Goal: Task Accomplishment & Management: Complete application form

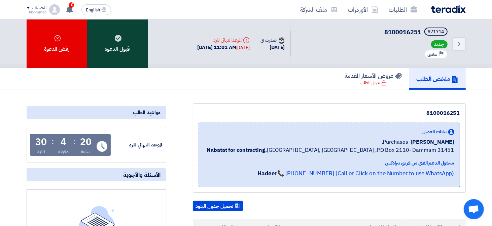
click at [120, 45] on div "قبول الدعوه" at bounding box center [117, 43] width 61 height 49
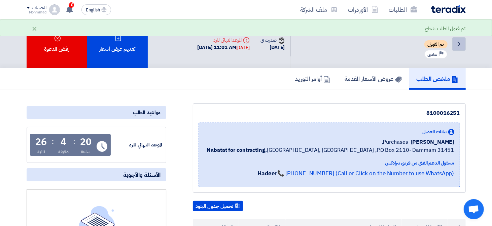
click at [461, 45] on icon "Back" at bounding box center [459, 44] width 8 height 8
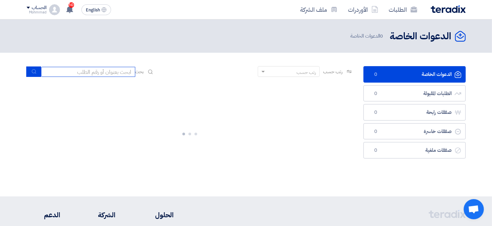
click at [79, 71] on input at bounding box center [88, 72] width 94 height 10
paste input "8100016251"
type input "8100016251"
click at [34, 74] on icon "submit" at bounding box center [33, 71] width 5 height 5
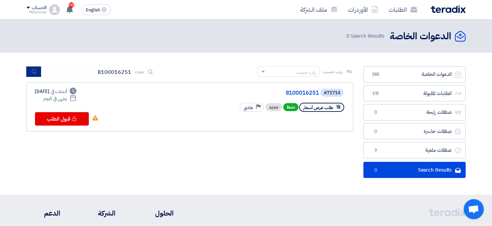
click at [28, 71] on button "submit" at bounding box center [33, 72] width 15 height 10
click at [310, 95] on link "8100016251" at bounding box center [251, 93] width 134 height 6
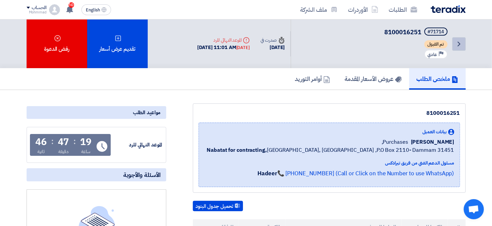
click at [456, 40] on icon "Back" at bounding box center [459, 44] width 8 height 8
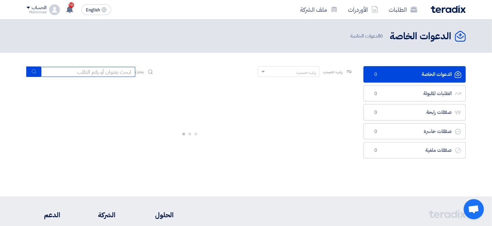
click at [85, 72] on input at bounding box center [88, 72] width 94 height 10
paste input "8100016259"
type input "8100016259"
click at [30, 70] on button "submit" at bounding box center [33, 72] width 15 height 10
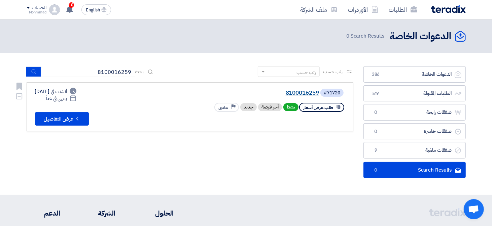
click at [308, 93] on link "8100016259" at bounding box center [251, 93] width 134 height 6
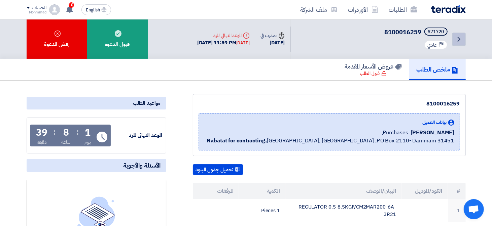
click at [459, 43] on link "Back" at bounding box center [458, 39] width 13 height 13
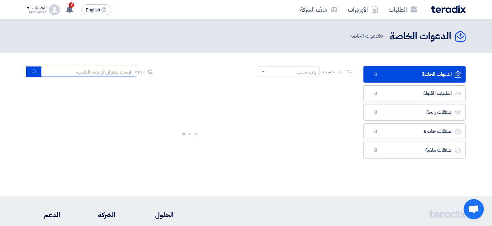
click at [112, 74] on input at bounding box center [88, 72] width 94 height 10
paste input "8100016199"
type input "8100016199"
click at [36, 72] on icon "submit" at bounding box center [33, 71] width 5 height 5
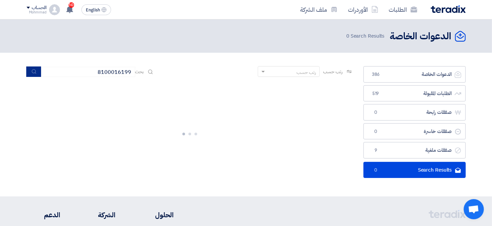
click at [33, 70] on icon "submit" at bounding box center [33, 71] width 5 height 5
click at [32, 72] on icon "submit" at bounding box center [33, 71] width 5 height 5
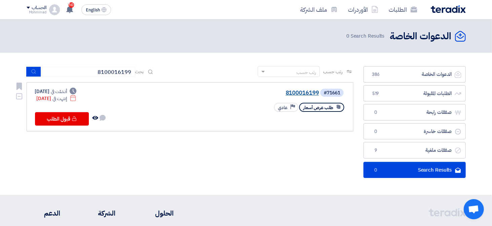
click at [292, 94] on link "8100016199" at bounding box center [251, 93] width 134 height 6
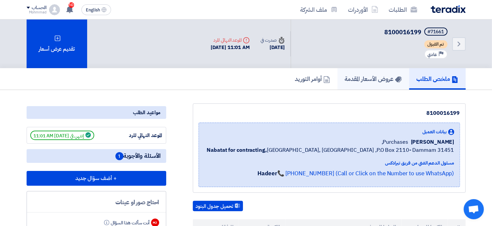
click at [376, 80] on h5 "عروض الأسعار المقدمة" at bounding box center [373, 79] width 57 height 8
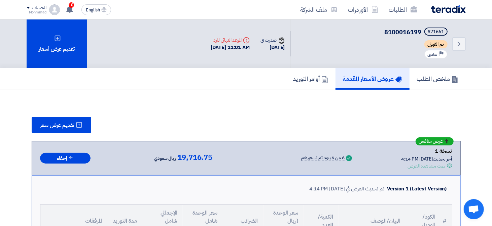
click at [450, 41] on div "Back #71661 8100016199 تم القبول Priority عادي" at bounding box center [377, 43] width 175 height 49
click at [455, 44] on icon "Back" at bounding box center [459, 44] width 8 height 8
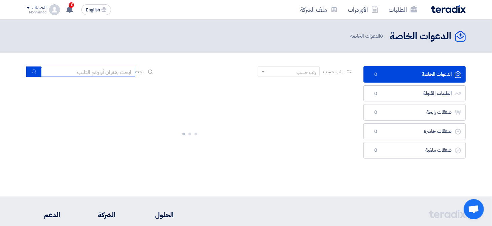
click at [108, 74] on input at bounding box center [88, 72] width 94 height 10
paste input "8100016103"
type input "8100016103"
click at [35, 71] on use "submit" at bounding box center [34, 72] width 4 height 4
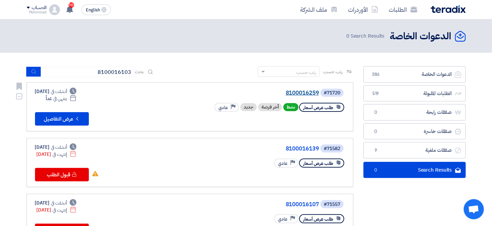
click at [302, 93] on link "8100016259" at bounding box center [251, 93] width 134 height 6
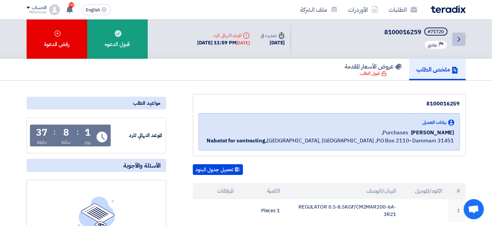
click at [463, 37] on link "Back" at bounding box center [458, 39] width 13 height 13
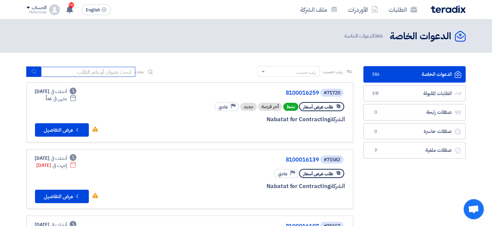
click at [114, 72] on input at bounding box center [88, 72] width 94 height 10
paste input "71517"
type input "71517"
click at [33, 70] on icon "submit" at bounding box center [33, 71] width 5 height 5
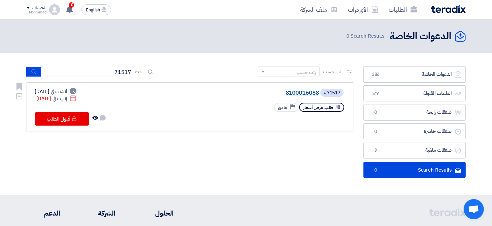
click at [309, 94] on link "8100016088" at bounding box center [251, 93] width 134 height 6
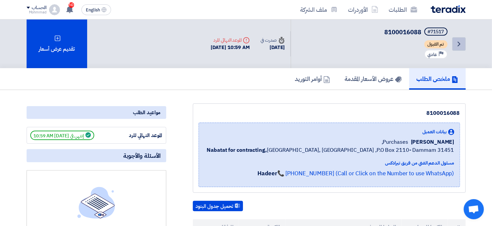
click at [454, 42] on link "Back" at bounding box center [458, 43] width 13 height 13
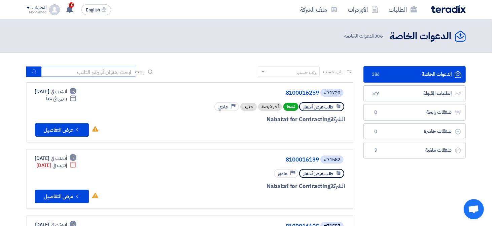
click at [94, 72] on input at bounding box center [88, 72] width 94 height 10
paste input "71516"
type input "71516"
click at [37, 73] on button "submit" at bounding box center [33, 72] width 15 height 10
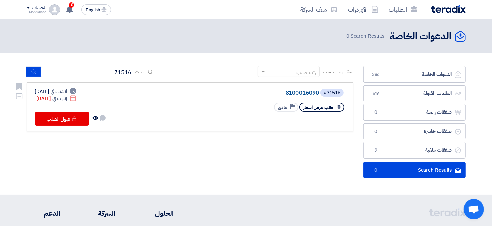
click at [313, 94] on link "8100016090" at bounding box center [251, 93] width 134 height 6
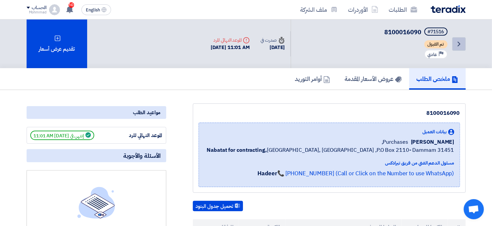
click at [458, 46] on icon "Back" at bounding box center [459, 44] width 8 height 8
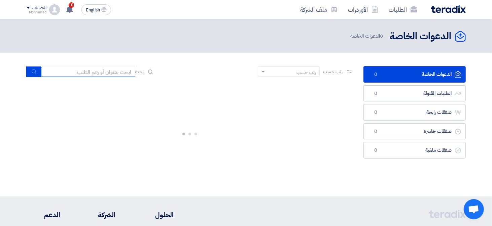
click at [127, 75] on input at bounding box center [88, 72] width 94 height 10
paste input "71513"
type input "71513"
click at [39, 74] on button "submit" at bounding box center [33, 72] width 15 height 10
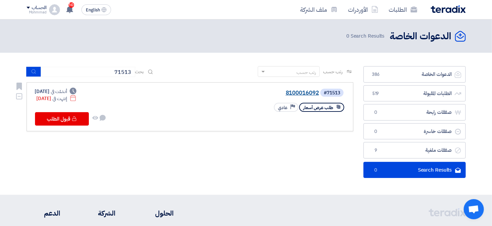
click at [307, 92] on link "8100016092" at bounding box center [251, 93] width 134 height 6
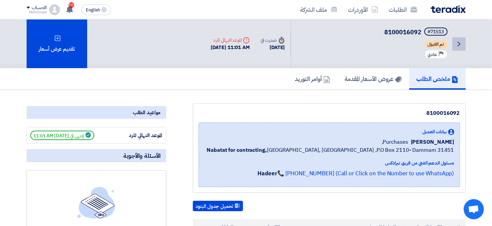
click at [458, 41] on icon "Back" at bounding box center [459, 44] width 8 height 8
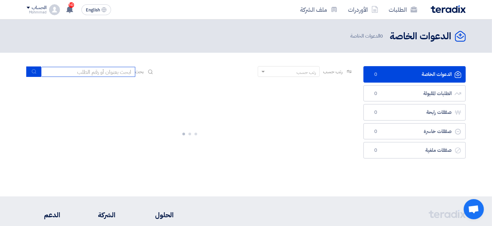
click at [123, 71] on input at bounding box center [88, 72] width 94 height 10
paste input "71512"
type input "71512"
click at [32, 72] on use "submit" at bounding box center [34, 72] width 4 height 4
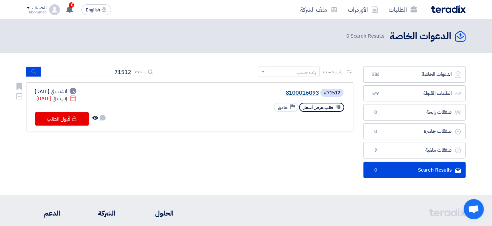
click at [306, 93] on link "8100016093" at bounding box center [251, 93] width 134 height 6
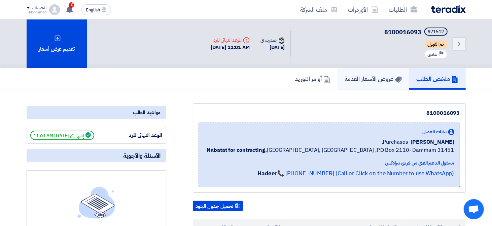
click at [364, 80] on h5 "عروض الأسعار المقدمة" at bounding box center [373, 79] width 57 height 8
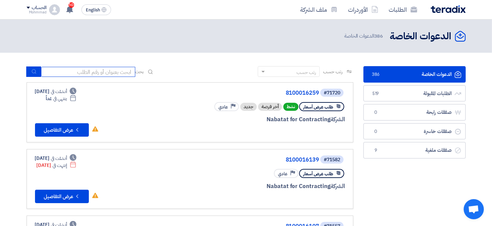
click at [83, 70] on input at bounding box center [88, 72] width 94 height 10
type input "16001"
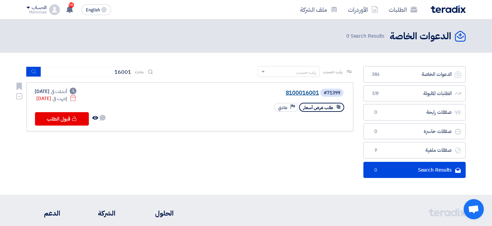
click at [304, 93] on link "8100016001" at bounding box center [251, 93] width 134 height 6
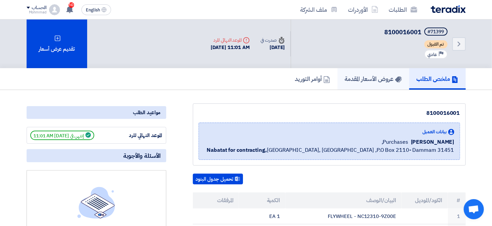
click at [372, 80] on h5 "عروض الأسعار المقدمة" at bounding box center [373, 79] width 57 height 8
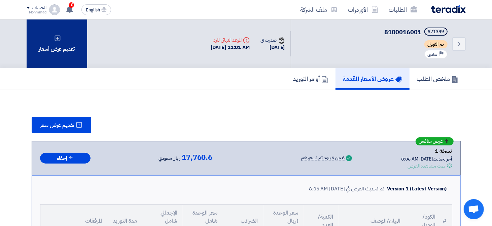
click at [59, 56] on div "تقديم عرض أسعار" at bounding box center [57, 43] width 61 height 49
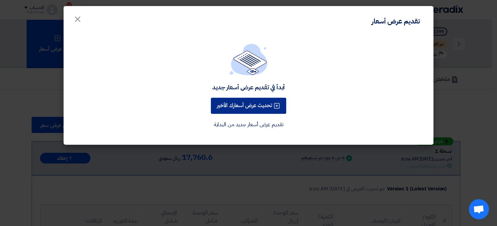
click at [259, 106] on button "تحديث عرض أسعارك الأخير" at bounding box center [248, 106] width 75 height 16
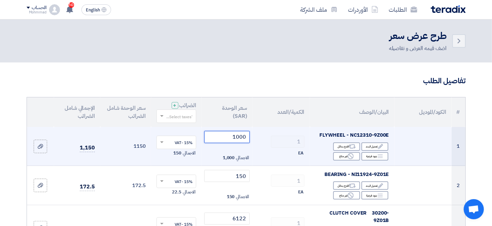
click at [243, 137] on input "1000" at bounding box center [226, 137] width 45 height 12
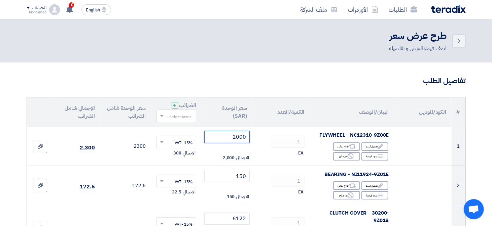
type input "2000"
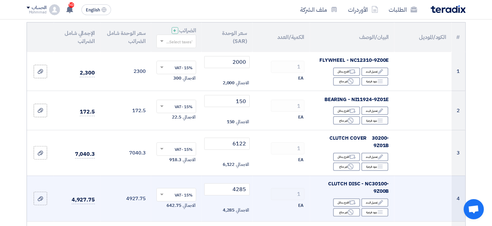
scroll to position [101, 0]
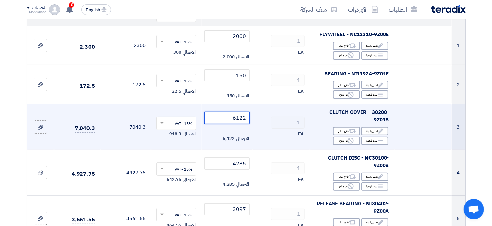
click at [241, 116] on input "6122" at bounding box center [226, 118] width 45 height 12
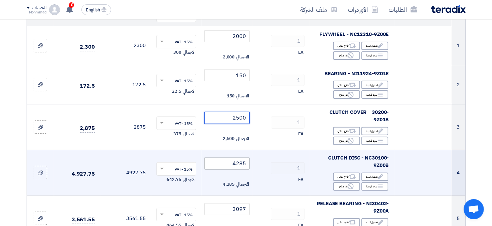
type input "2500"
click at [243, 159] on input "4285" at bounding box center [226, 164] width 45 height 12
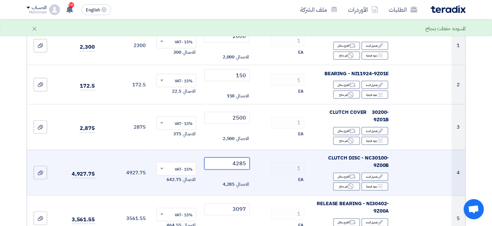
click at [241, 158] on input "4285" at bounding box center [226, 164] width 45 height 12
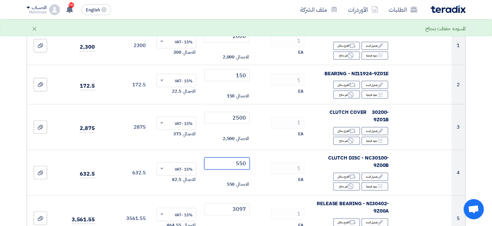
type input "550"
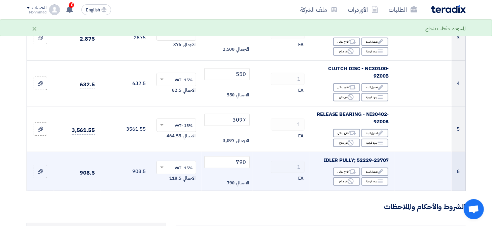
scroll to position [202, 0]
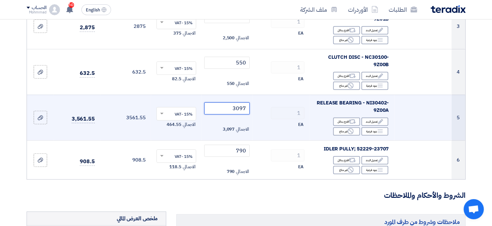
click at [238, 103] on input "3097" at bounding box center [226, 109] width 45 height 12
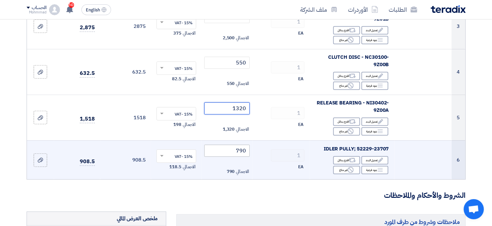
type input "1320"
click at [242, 145] on input "790" at bounding box center [226, 151] width 45 height 12
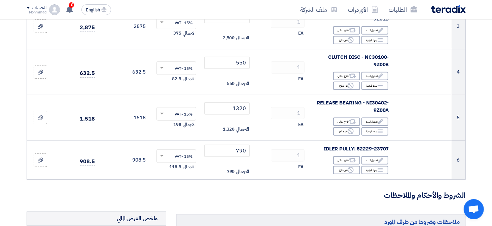
click at [477, 119] on section "تفاصيل الطلب # الكود/الموديل البيان/الوصف الكمية/العدد سعر الوحدة (SAR) الضرائب…" at bounding box center [246, 158] width 492 height 594
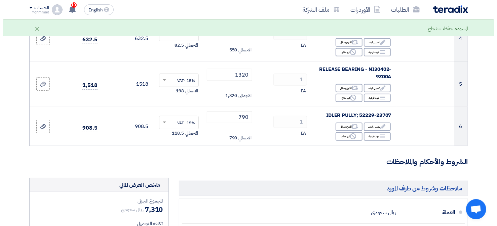
scroll to position [370, 0]
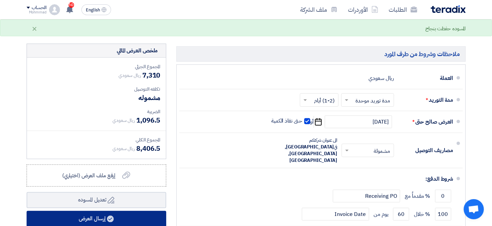
click at [122, 213] on button "إرسال العرض" at bounding box center [97, 219] width 140 height 16
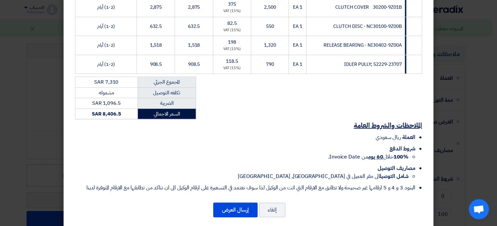
scroll to position [168, 0]
click at [239, 209] on button "إرسال العرض" at bounding box center [235, 209] width 44 height 15
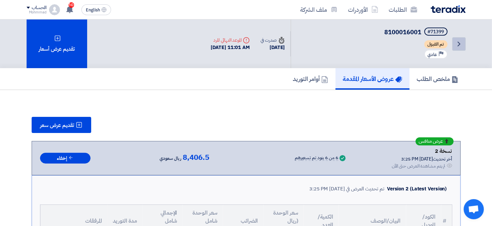
click at [462, 43] on icon "Back" at bounding box center [459, 44] width 8 height 8
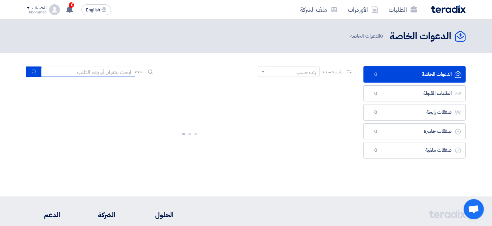
click at [117, 74] on input at bounding box center [88, 72] width 94 height 10
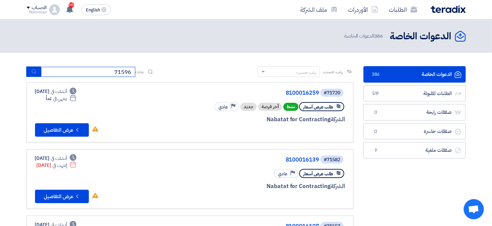
type input "71596"
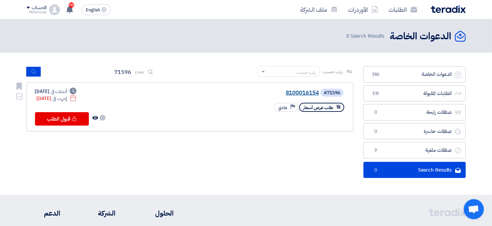
click at [308, 91] on link "8100016154" at bounding box center [251, 93] width 134 height 6
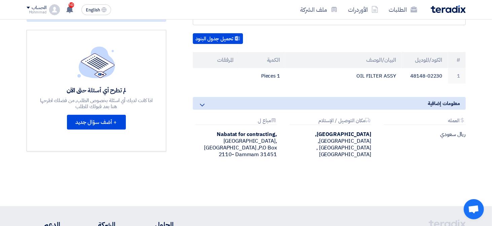
scroll to position [34, 0]
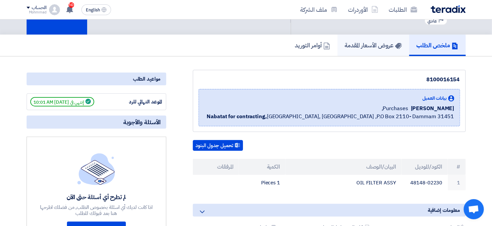
click at [389, 41] on h5 "عروض الأسعار المقدمة" at bounding box center [373, 45] width 57 height 8
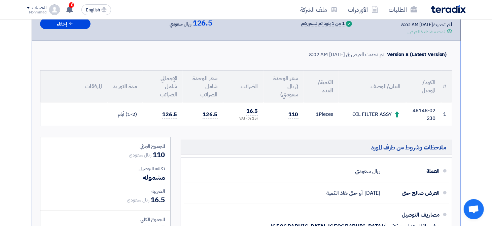
scroll to position [101, 0]
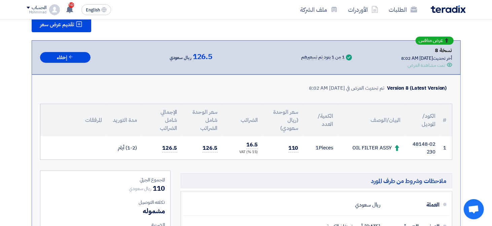
click at [420, 143] on td "48148-02230" at bounding box center [423, 147] width 35 height 23
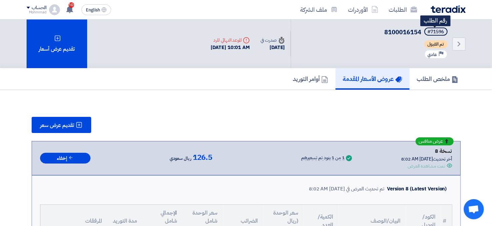
click at [436, 30] on div "#71596" at bounding box center [435, 32] width 16 height 5
copy div "71596"
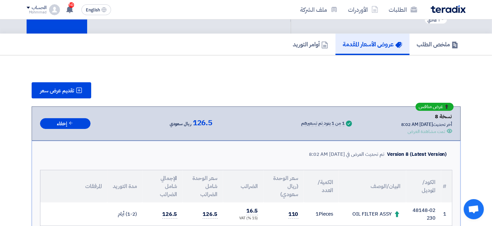
scroll to position [101, 0]
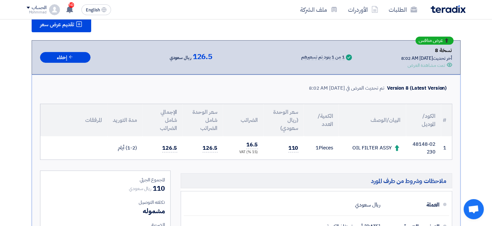
click at [419, 142] on td "48148-02230" at bounding box center [423, 147] width 35 height 23
copy td "48148"
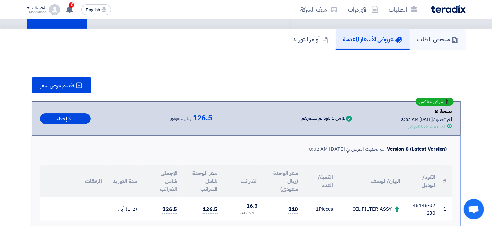
scroll to position [0, 0]
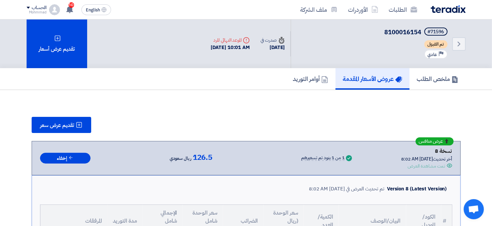
click at [404, 33] on span "8100016154" at bounding box center [402, 32] width 37 height 9
copy span "8100016154"
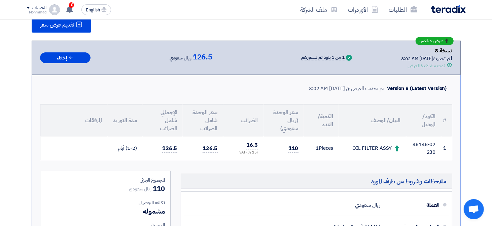
scroll to position [101, 0]
drag, startPoint x: 414, startPoint y: 142, endPoint x: 430, endPoint y: 148, distance: 17.4
click at [425, 149] on td "48148-02230" at bounding box center [423, 147] width 35 height 23
click at [430, 148] on td "48148-02230" at bounding box center [423, 147] width 35 height 23
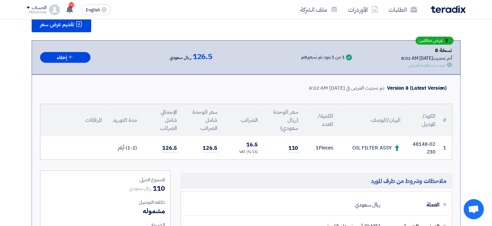
click at [430, 148] on td "48148-02230" at bounding box center [423, 147] width 35 height 23
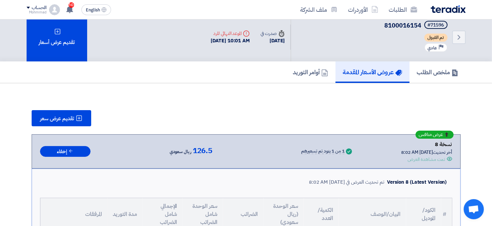
scroll to position [0, 0]
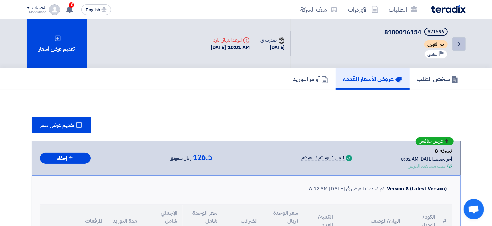
click at [456, 41] on icon "Back" at bounding box center [459, 44] width 8 height 8
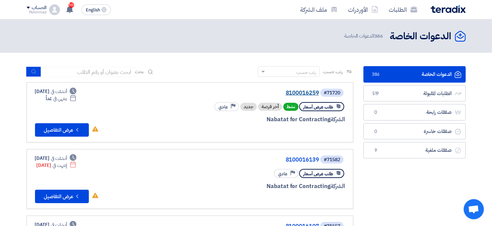
click at [292, 93] on link "8100016259" at bounding box center [251, 93] width 134 height 6
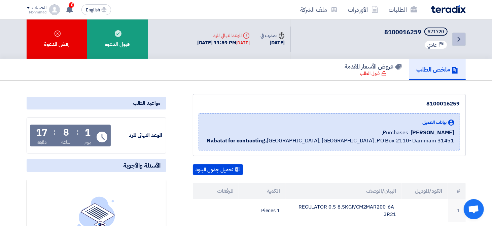
click at [459, 42] on icon "Back" at bounding box center [459, 39] width 8 height 8
